Goal: Transaction & Acquisition: Book appointment/travel/reservation

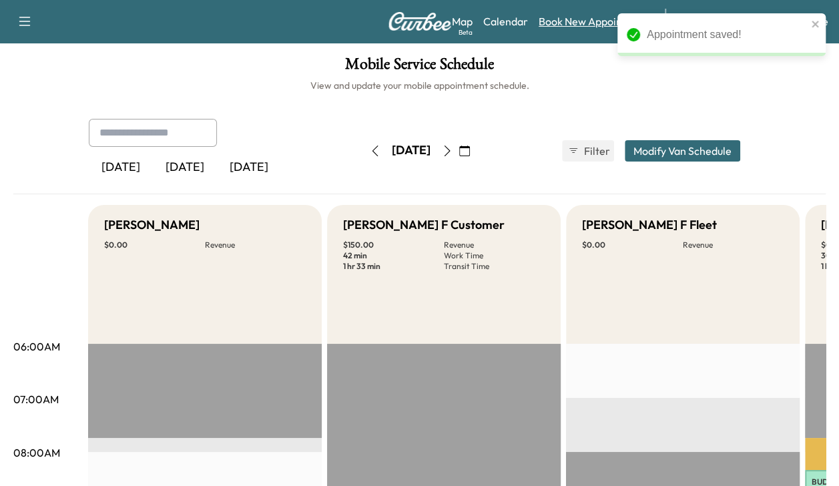
click at [565, 20] on link "Book New Appointment" at bounding box center [595, 21] width 113 height 16
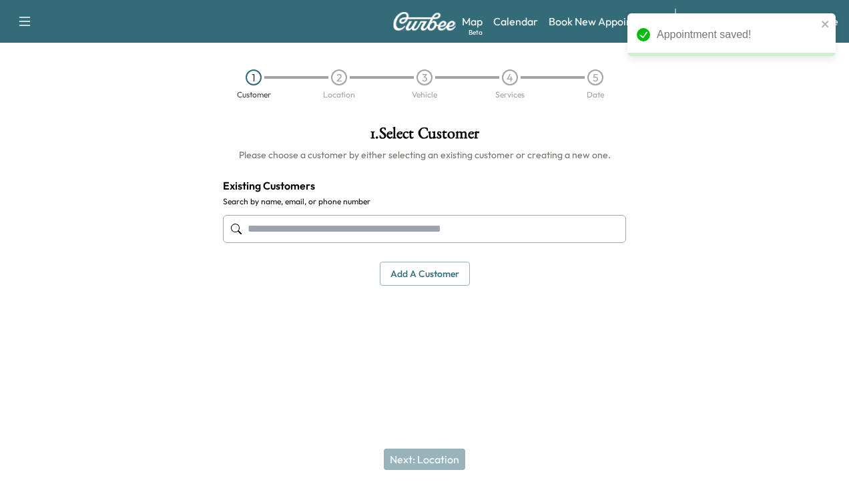
click at [432, 232] on input "text" at bounding box center [424, 229] width 403 height 28
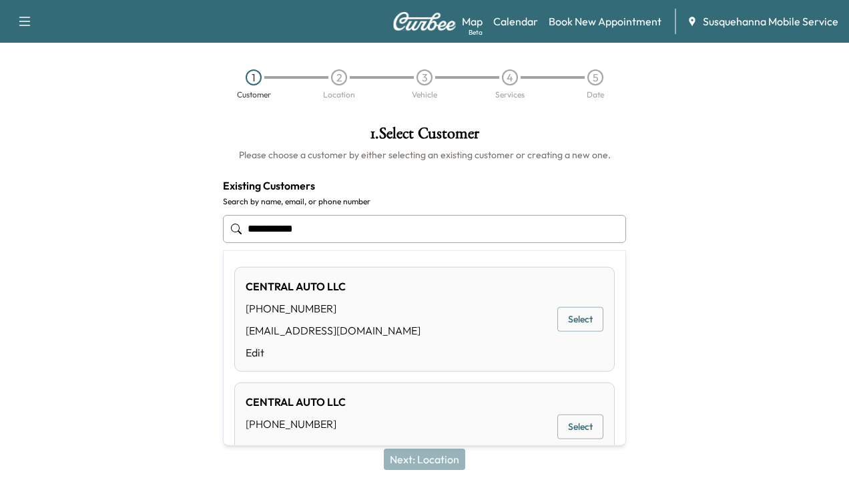
click at [573, 319] on button "Select" at bounding box center [580, 319] width 46 height 25
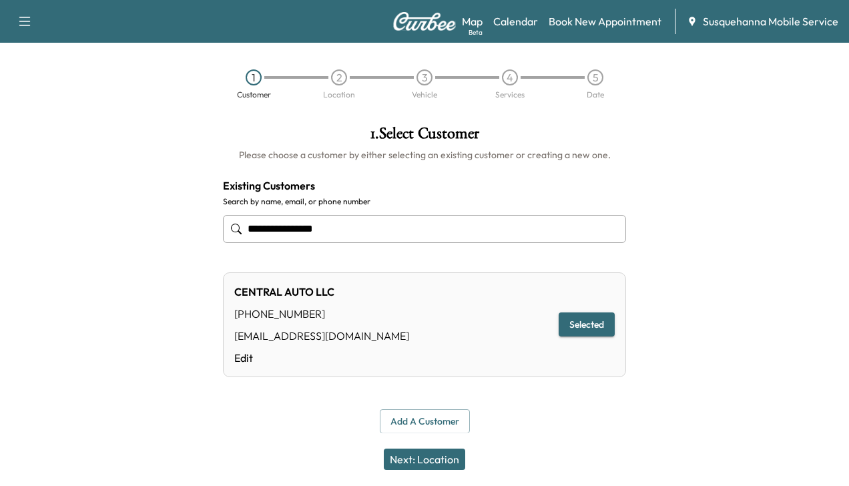
type input "**********"
click at [439, 453] on button "Next: Location" at bounding box center [424, 458] width 81 height 21
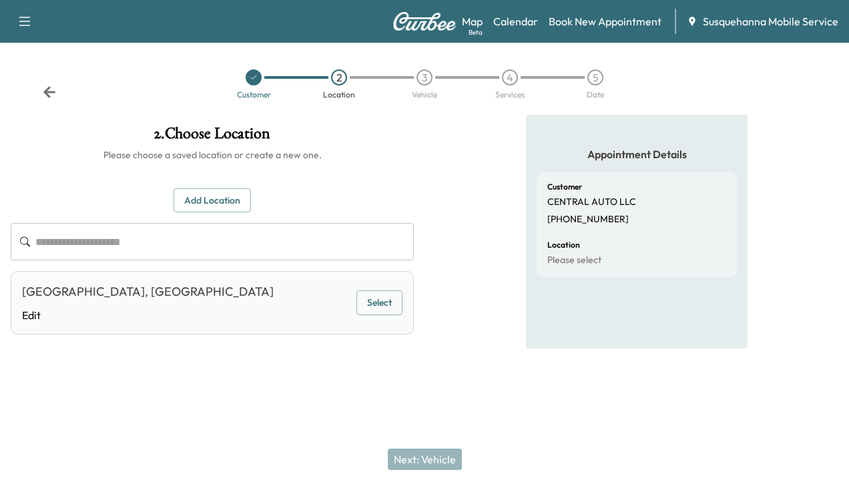
click at [390, 304] on button "Select" at bounding box center [379, 302] width 46 height 25
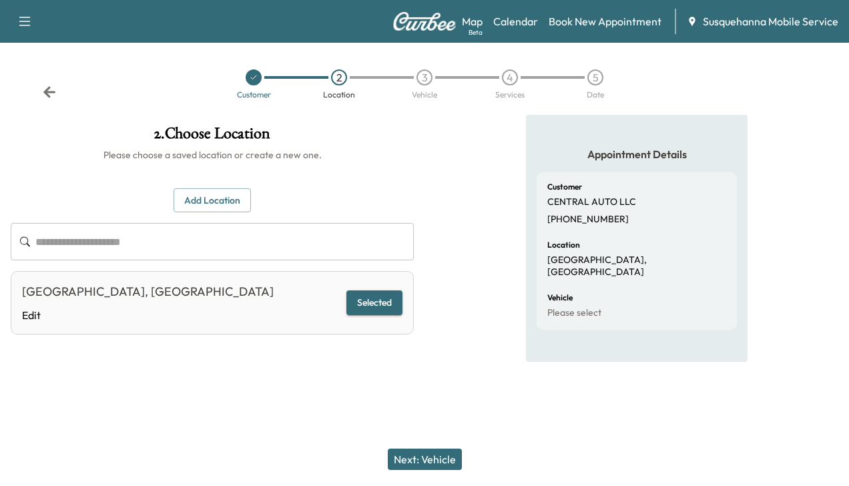
click at [419, 458] on button "Next: Vehicle" at bounding box center [425, 458] width 74 height 21
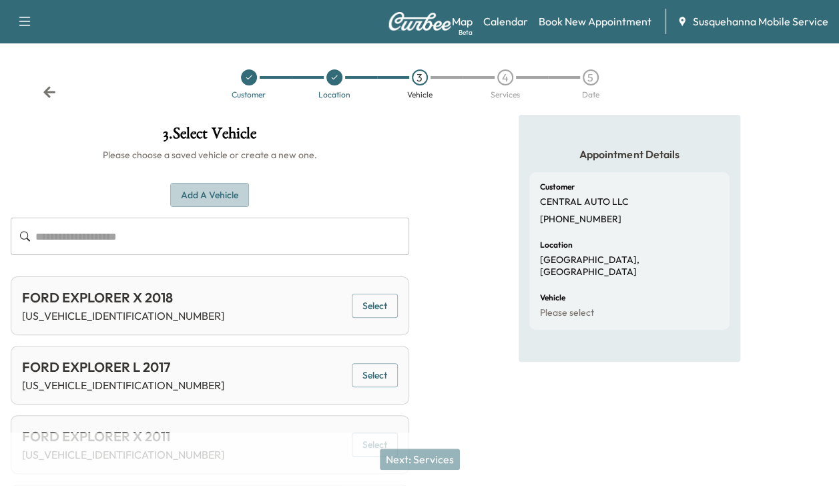
click at [227, 195] on button "Add a Vehicle" at bounding box center [209, 195] width 79 height 25
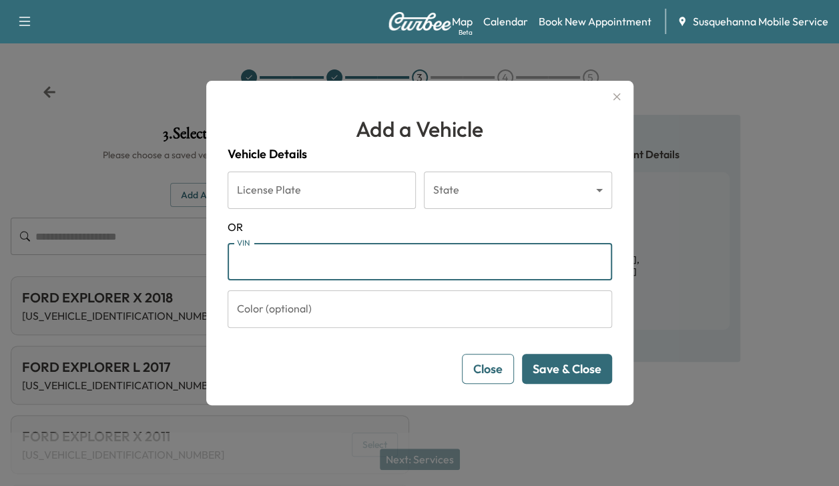
click at [259, 265] on input "VIN" at bounding box center [420, 261] width 384 height 37
type input "**********"
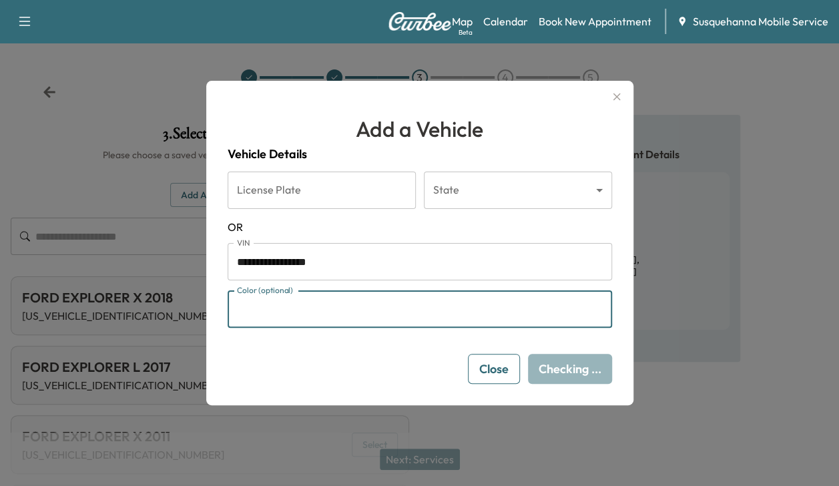
click at [283, 324] on input "Color (optional)" at bounding box center [420, 308] width 384 height 37
type input "***"
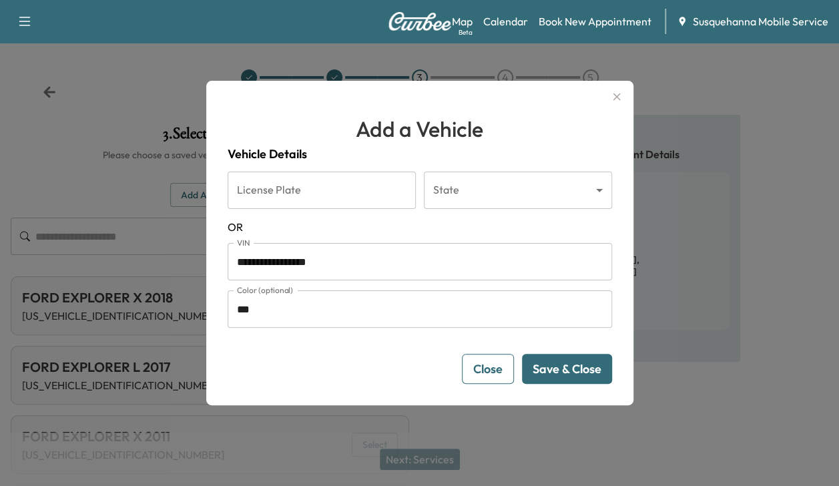
click at [539, 366] on button "Save & Close" at bounding box center [567, 369] width 90 height 30
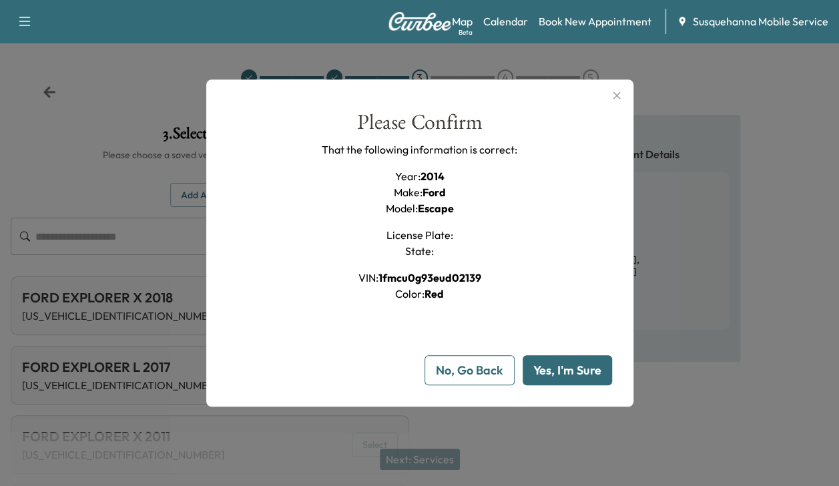
click at [539, 366] on button "Yes, I'm Sure" at bounding box center [567, 370] width 89 height 30
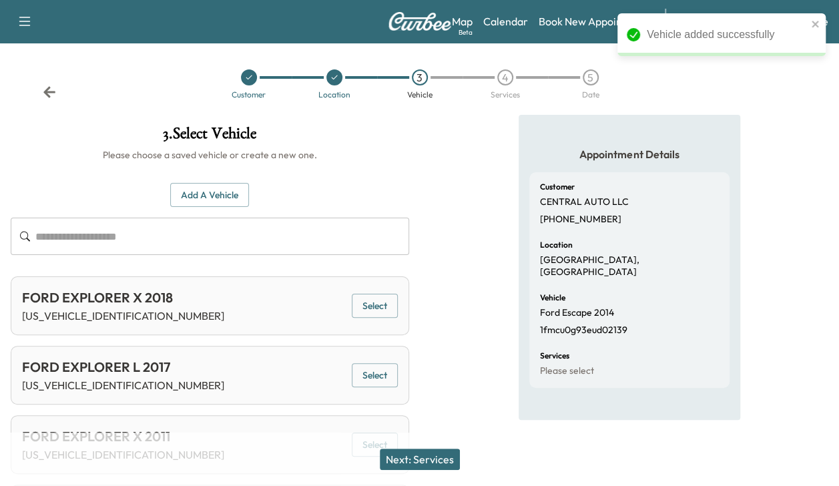
click at [440, 452] on button "Next: Services" at bounding box center [420, 458] width 80 height 21
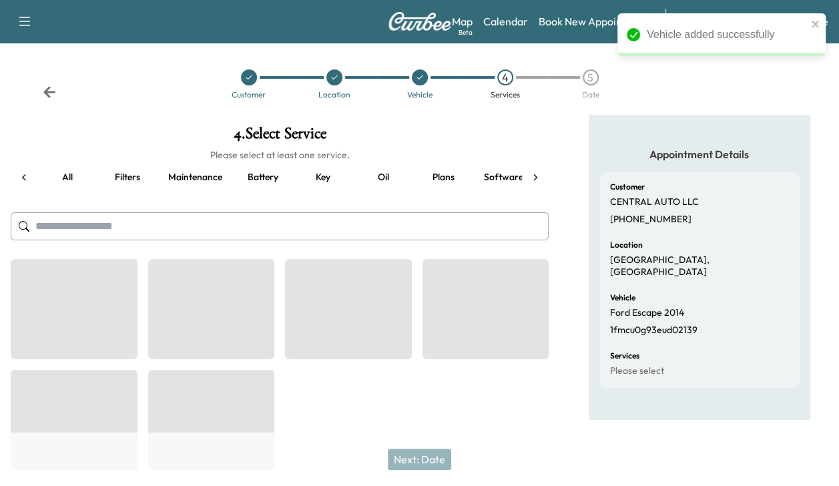
scroll to position [0, 176]
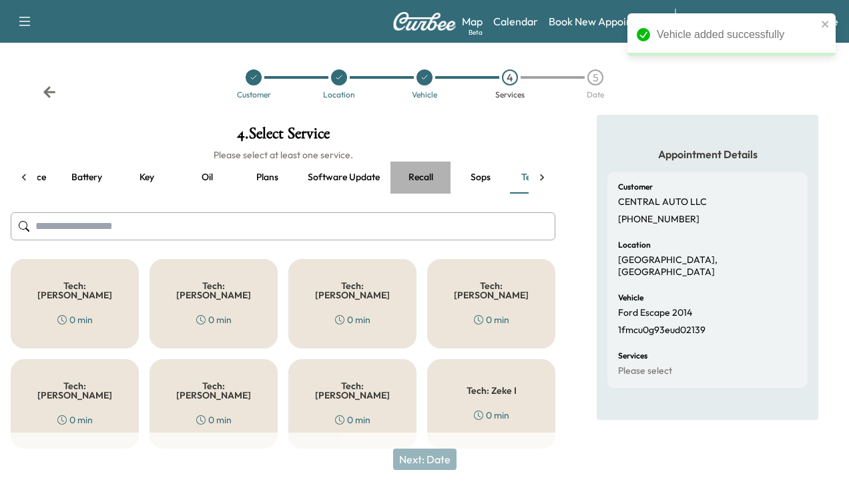
click at [424, 176] on button "Recall" at bounding box center [420, 177] width 60 height 32
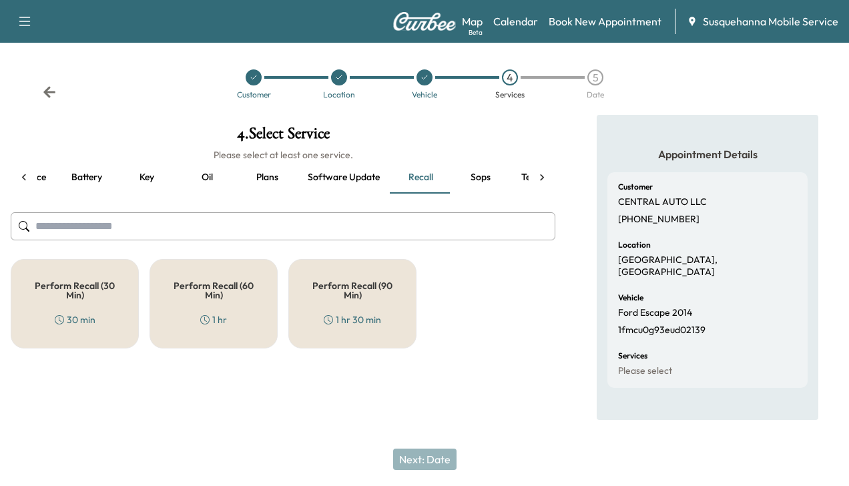
click at [72, 290] on h5 "Perform Recall (30 Min)" at bounding box center [75, 290] width 84 height 19
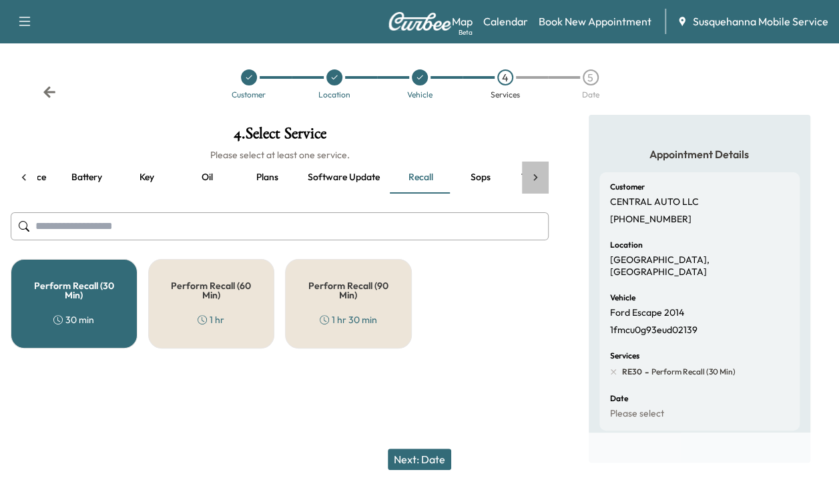
click at [537, 179] on icon at bounding box center [535, 177] width 13 height 13
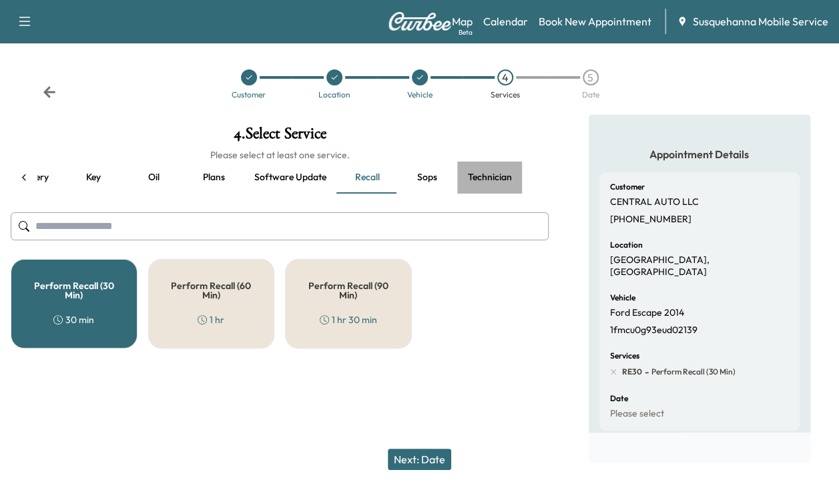
click at [493, 176] on button "Technician" at bounding box center [489, 177] width 65 height 32
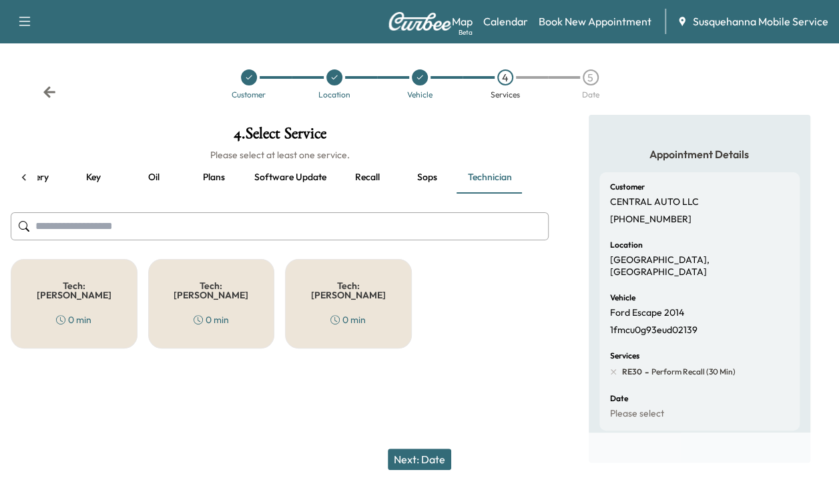
click at [109, 282] on div "Tech: Colton M 0 min" at bounding box center [74, 303] width 127 height 89
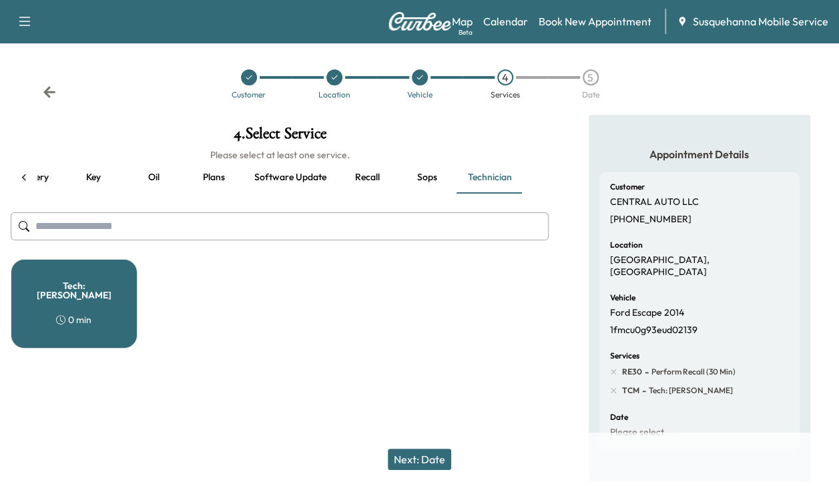
click at [430, 452] on button "Next: Date" at bounding box center [419, 458] width 63 height 21
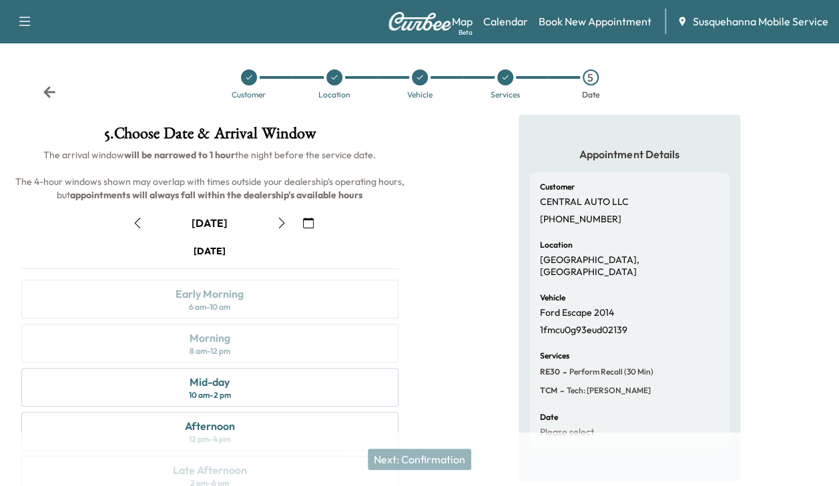
click at [137, 220] on icon "button" at bounding box center [137, 223] width 11 height 11
click at [296, 415] on div "Afternoon 12 pm - 4 pm" at bounding box center [209, 431] width 377 height 39
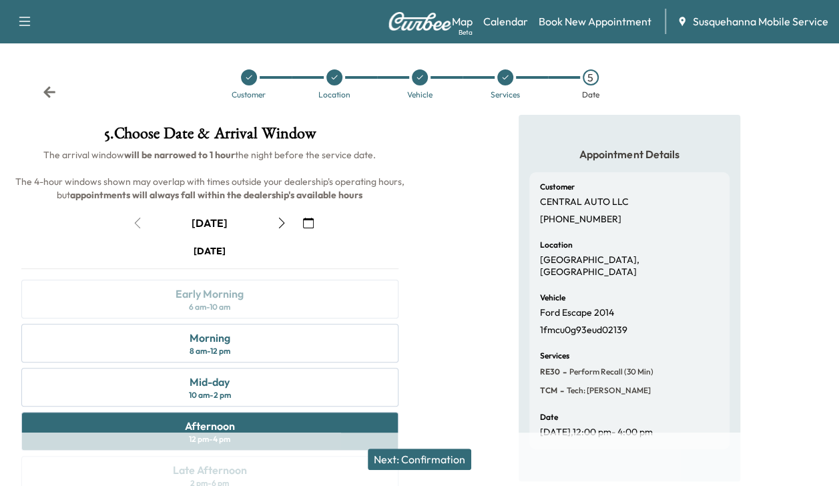
click at [421, 462] on button "Next: Confirmation" at bounding box center [419, 458] width 103 height 21
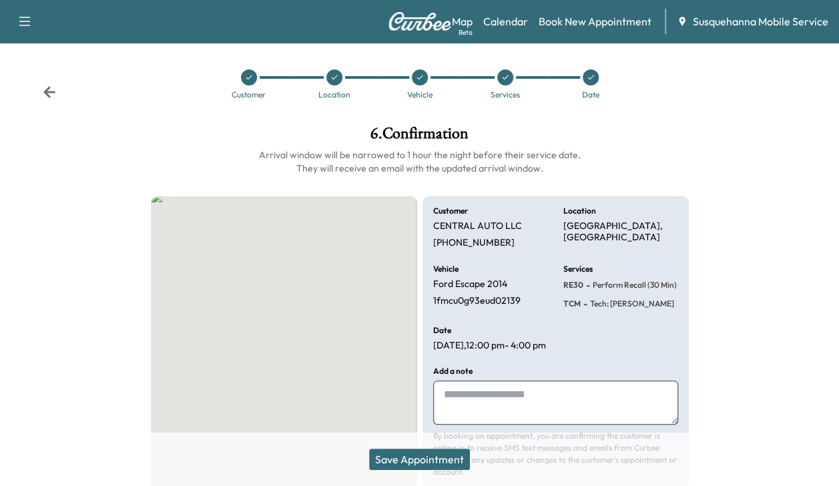
click at [421, 462] on button "Save Appointment" at bounding box center [419, 458] width 101 height 21
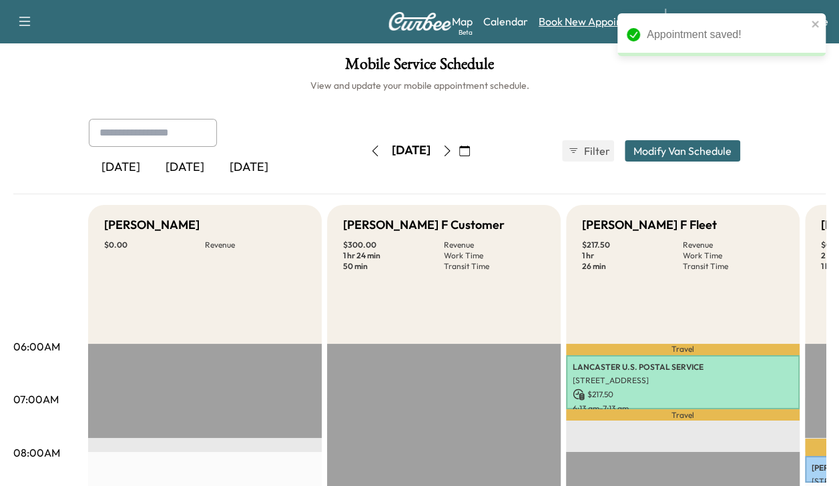
click at [583, 24] on link "Book New Appointment" at bounding box center [595, 21] width 113 height 16
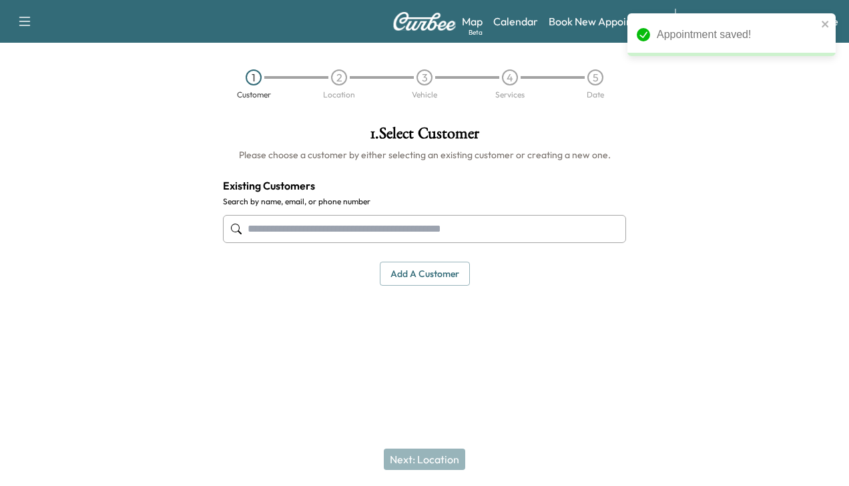
click at [400, 230] on input "text" at bounding box center [424, 229] width 403 height 28
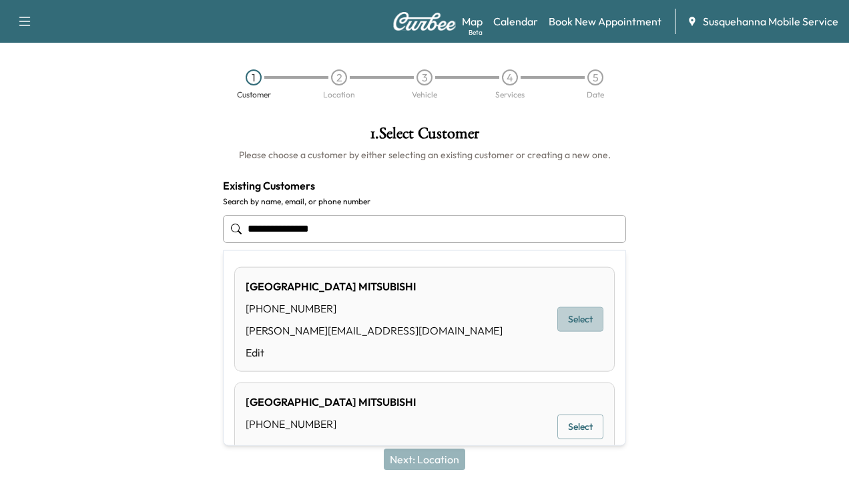
click at [566, 316] on button "Select" at bounding box center [580, 319] width 46 height 25
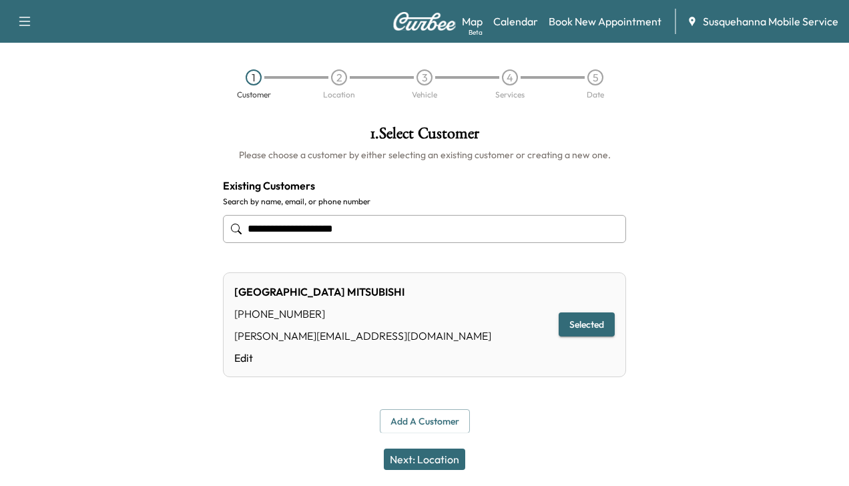
type input "**********"
click at [449, 454] on button "Next: Location" at bounding box center [424, 458] width 81 height 21
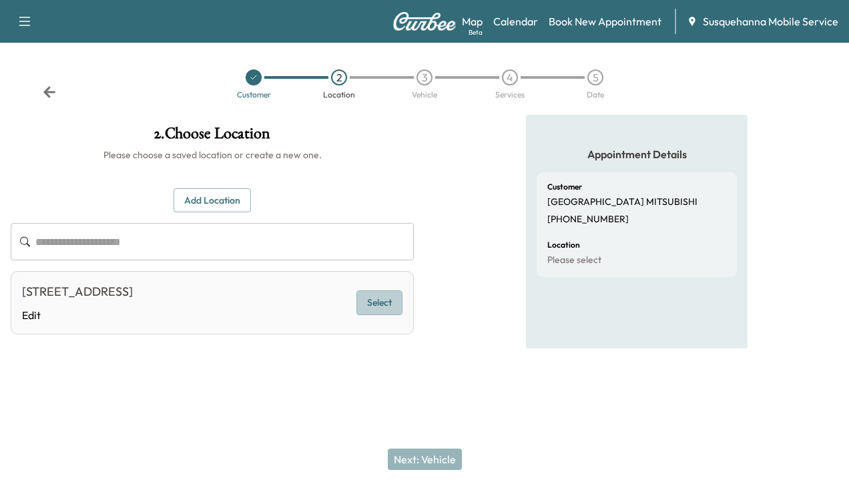
click at [384, 299] on button "Select" at bounding box center [379, 302] width 46 height 25
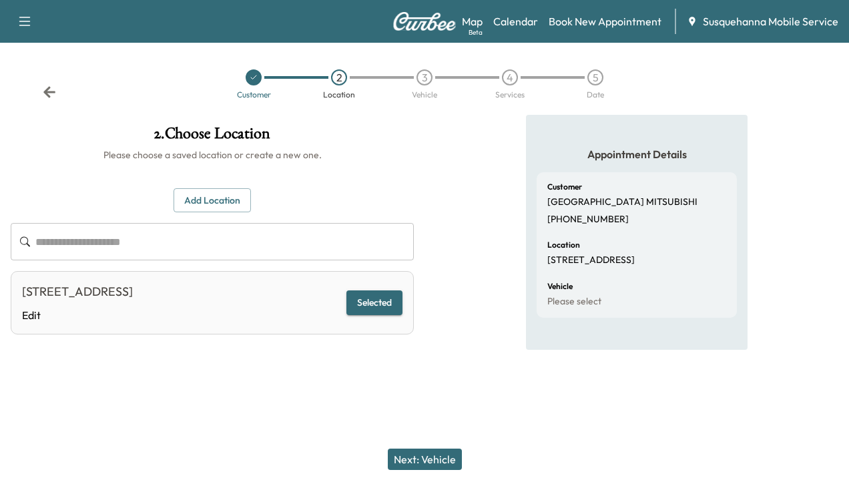
click at [413, 456] on button "Next: Vehicle" at bounding box center [425, 458] width 74 height 21
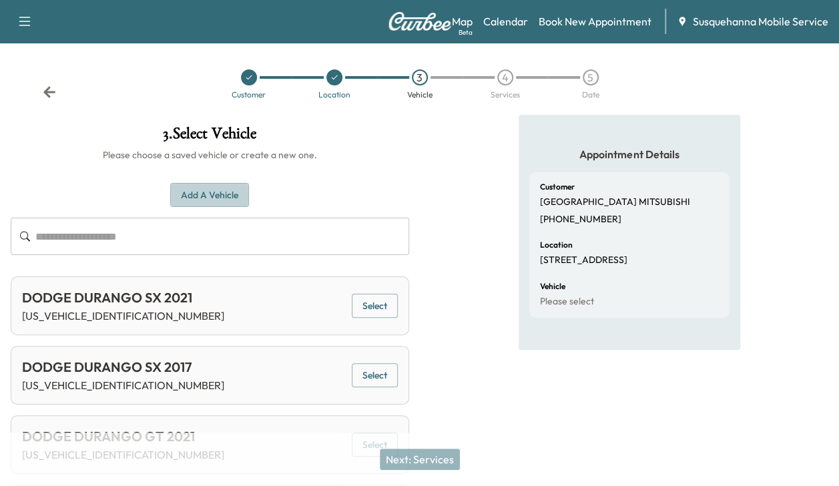
click at [192, 200] on button "Add a Vehicle" at bounding box center [209, 195] width 79 height 25
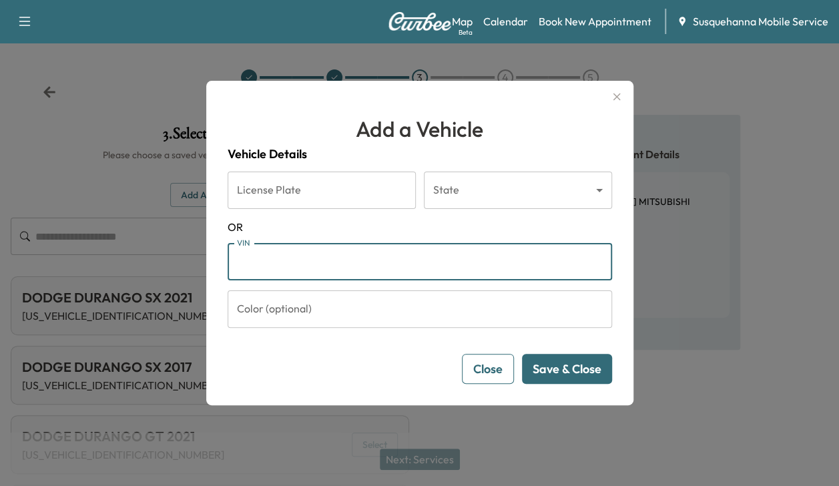
click at [264, 262] on input "VIN" at bounding box center [420, 261] width 384 height 37
type input "**********"
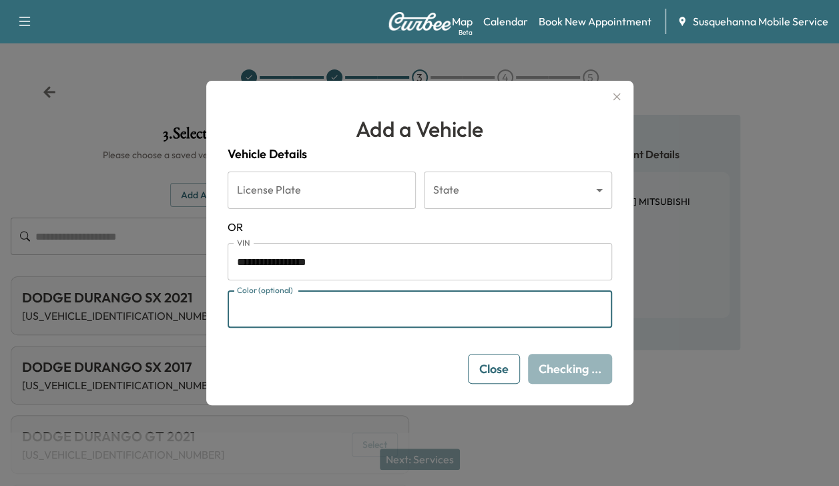
click at [291, 324] on input "Color (optional)" at bounding box center [420, 308] width 384 height 37
type input "*****"
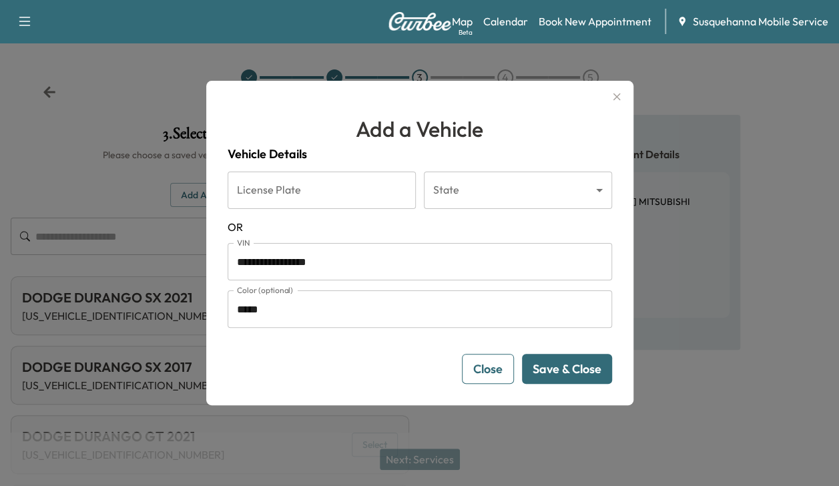
click at [547, 362] on button "Save & Close" at bounding box center [567, 369] width 90 height 30
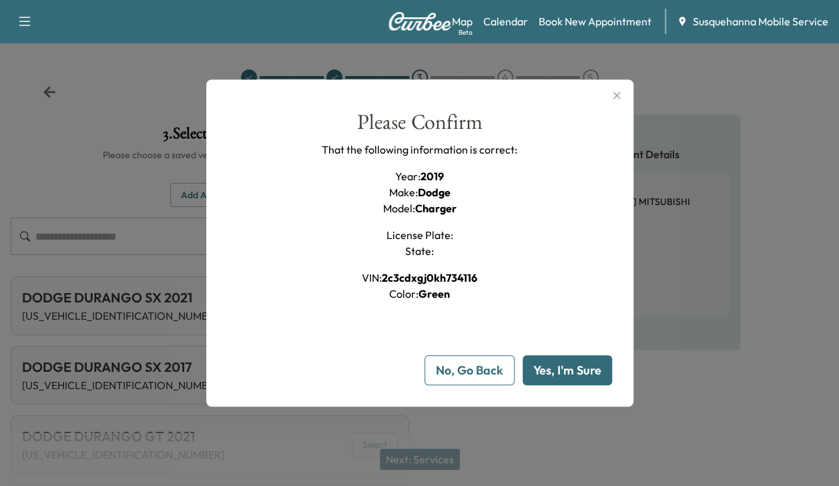
click at [547, 362] on button "Yes, I'm Sure" at bounding box center [567, 370] width 89 height 30
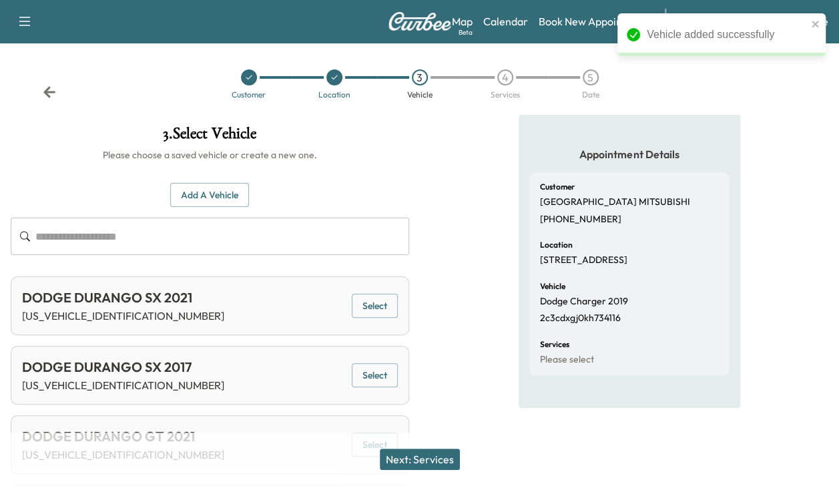
click at [402, 462] on button "Next: Services" at bounding box center [420, 458] width 80 height 21
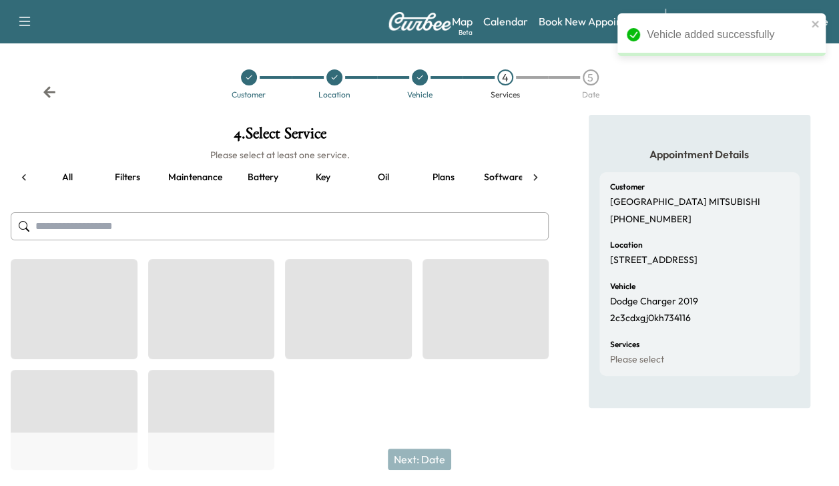
scroll to position [0, 176]
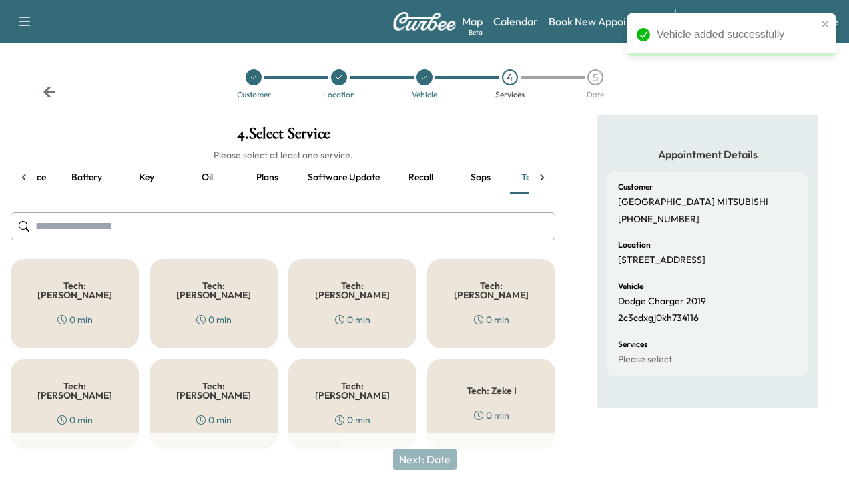
click at [370, 297] on div "Tech: Colton M 0 min" at bounding box center [352, 303] width 128 height 89
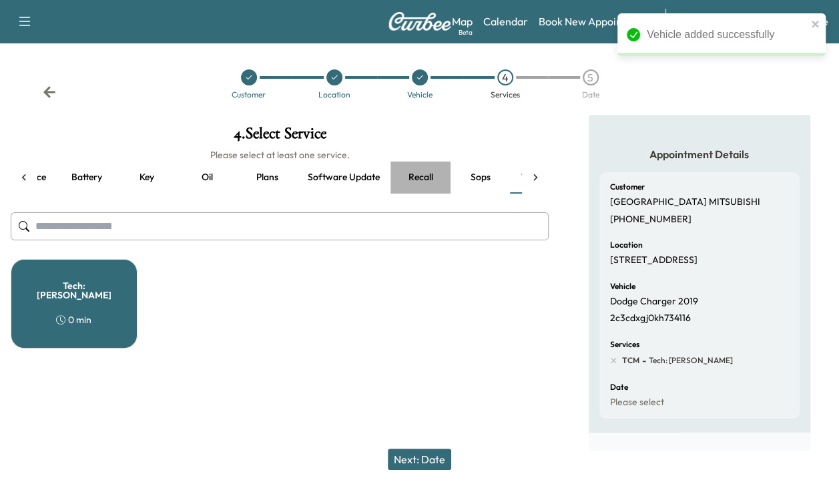
click at [422, 171] on button "Recall" at bounding box center [420, 177] width 60 height 32
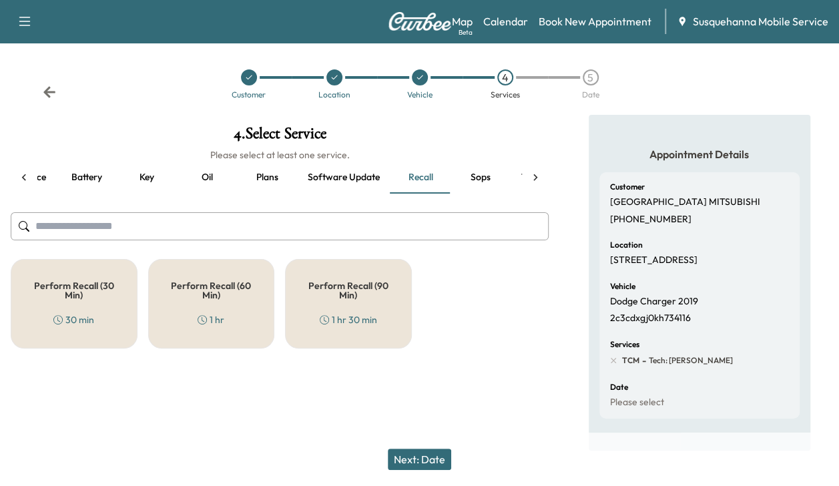
click at [228, 294] on h5 "Perform Recall (60 Min)" at bounding box center [211, 290] width 83 height 19
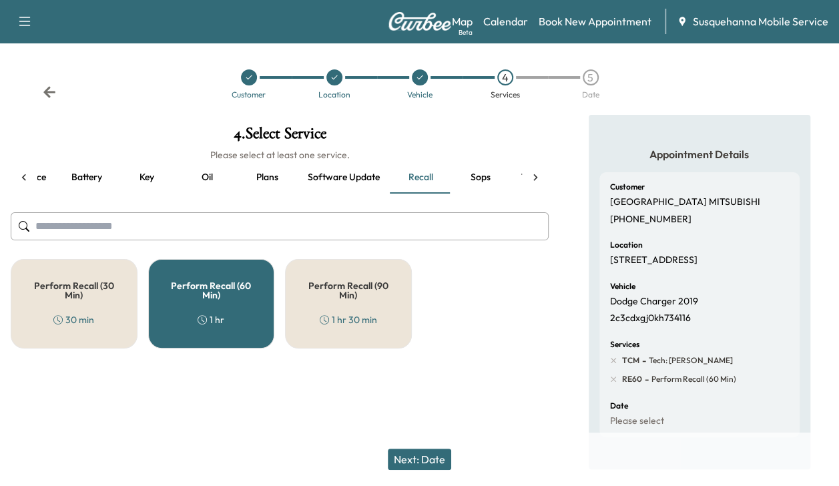
click at [435, 455] on button "Next: Date" at bounding box center [419, 458] width 63 height 21
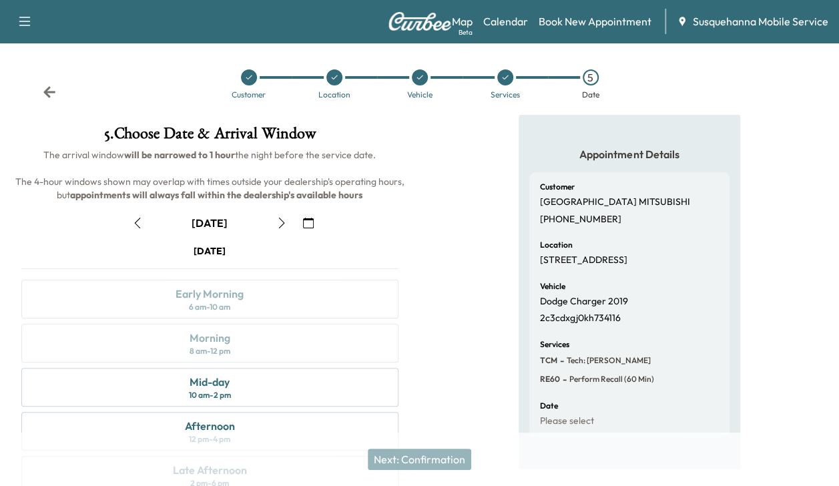
click at [272, 222] on button "button" at bounding box center [281, 222] width 23 height 21
click at [229, 340] on div "Morning" at bounding box center [210, 338] width 41 height 16
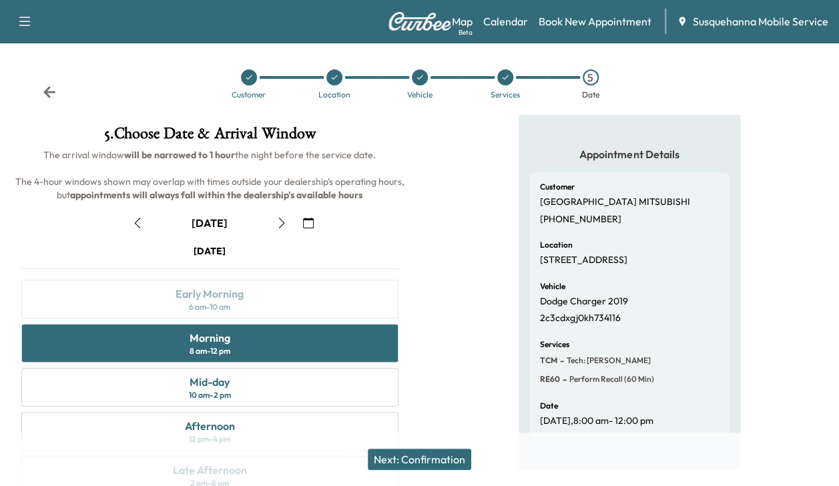
click at [404, 453] on button "Next: Confirmation" at bounding box center [419, 458] width 103 height 21
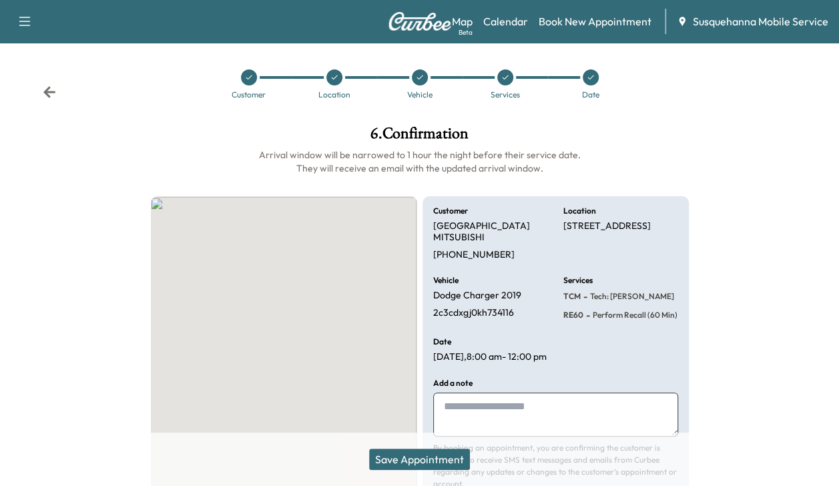
click at [404, 453] on button "Save Appointment" at bounding box center [419, 458] width 101 height 21
